Goal: Task Accomplishment & Management: Complete application form

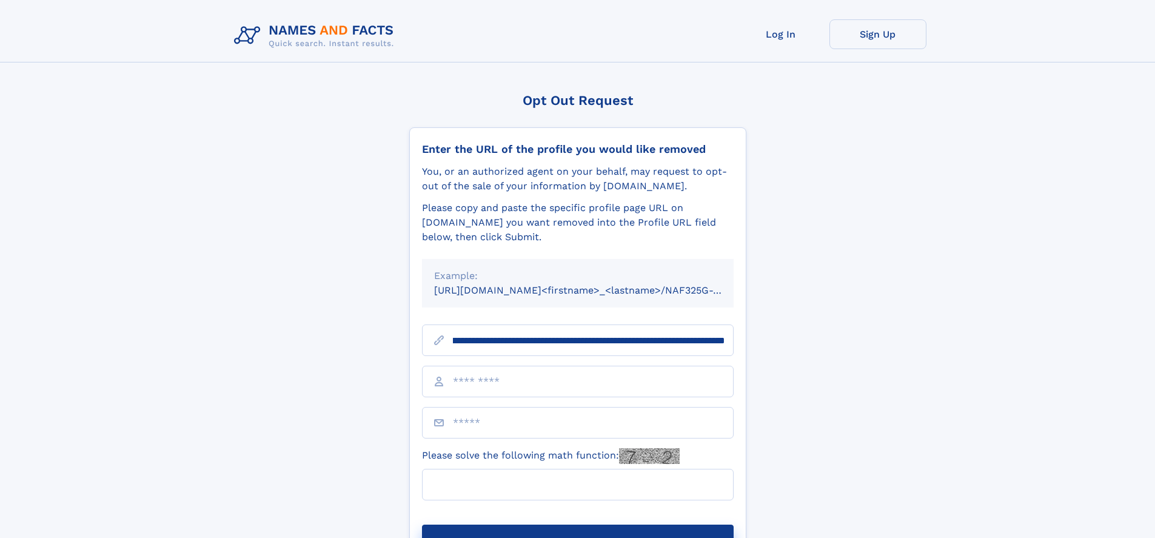
scroll to position [0, 159]
type input "**********"
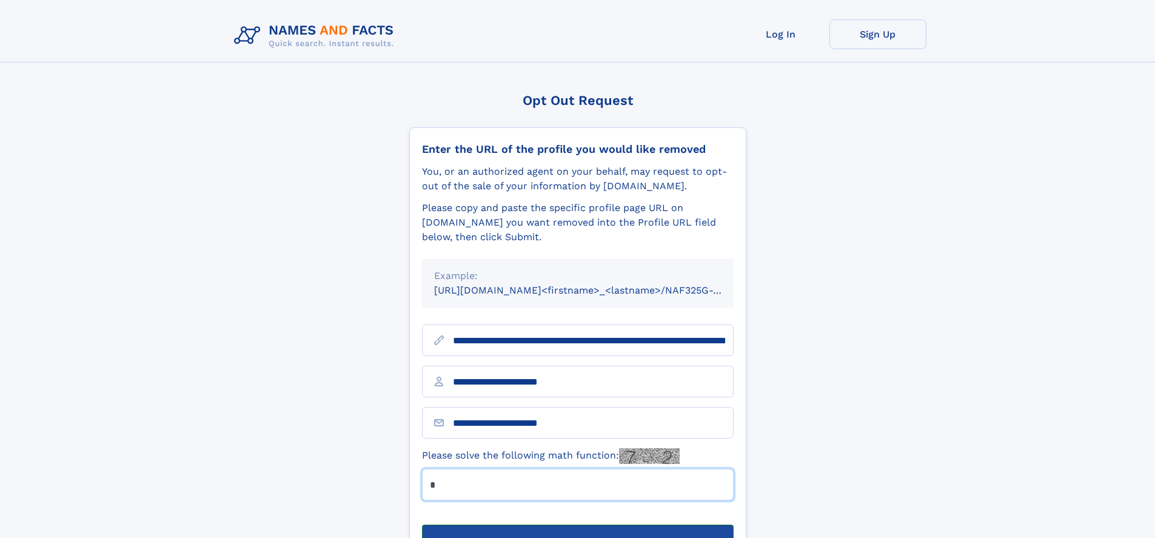
type input "*"
click at [577, 524] on button "Submit Opt Out Request" at bounding box center [578, 543] width 312 height 39
